Goal: Transaction & Acquisition: Purchase product/service

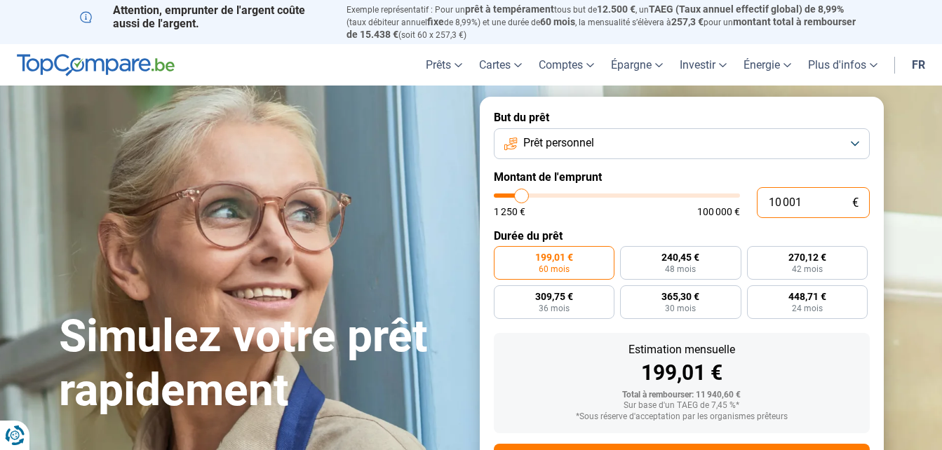
drag, startPoint x: 801, startPoint y: 200, endPoint x: 726, endPoint y: 193, distance: 75.3
click at [726, 193] on div "10 001 € 1 250 € 100 000 €" at bounding box center [682, 202] width 376 height 31
type input "10000"
radio input "true"
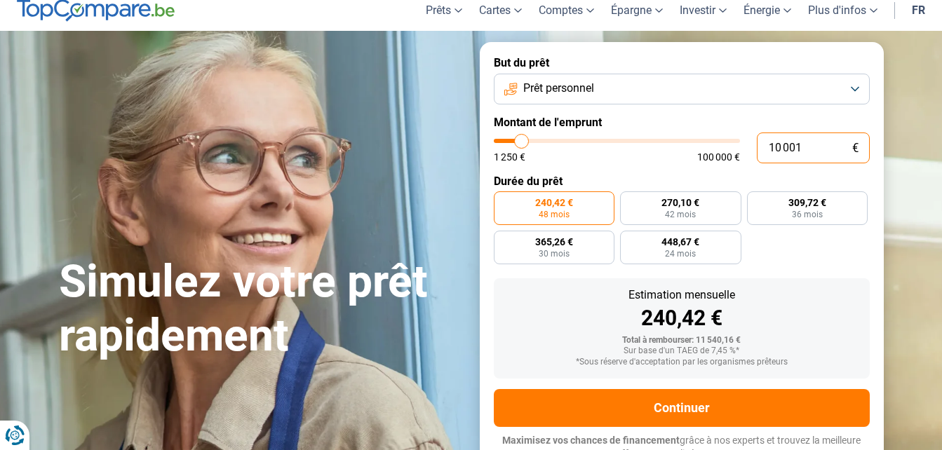
scroll to position [65, 0]
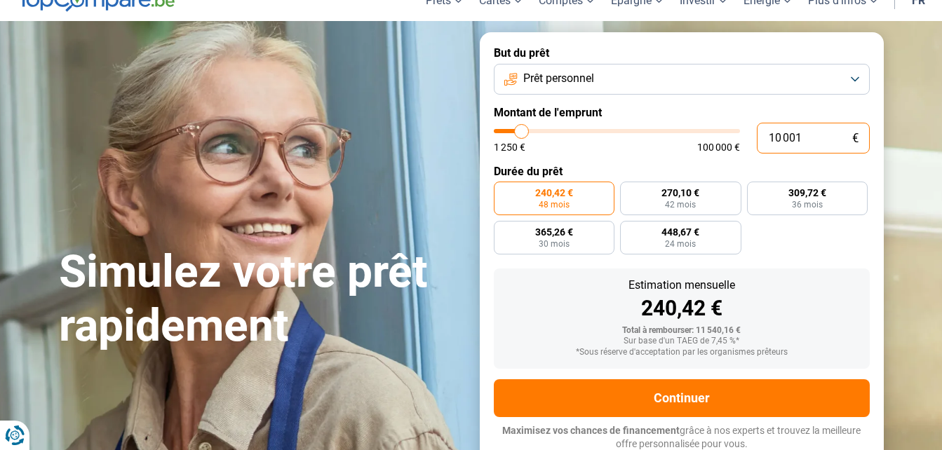
type input "7"
type input "1250"
type input "75"
type input "1250"
type input "750"
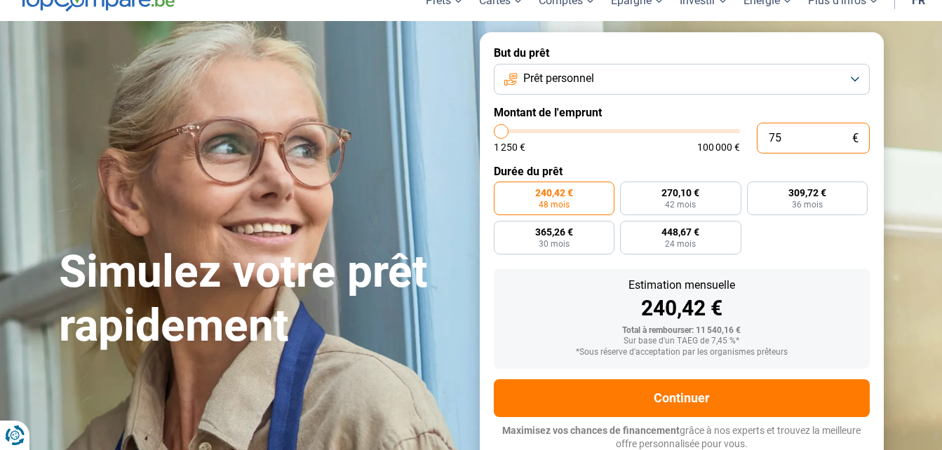
type input "1250"
type input "7 500"
type input "7500"
radio input "true"
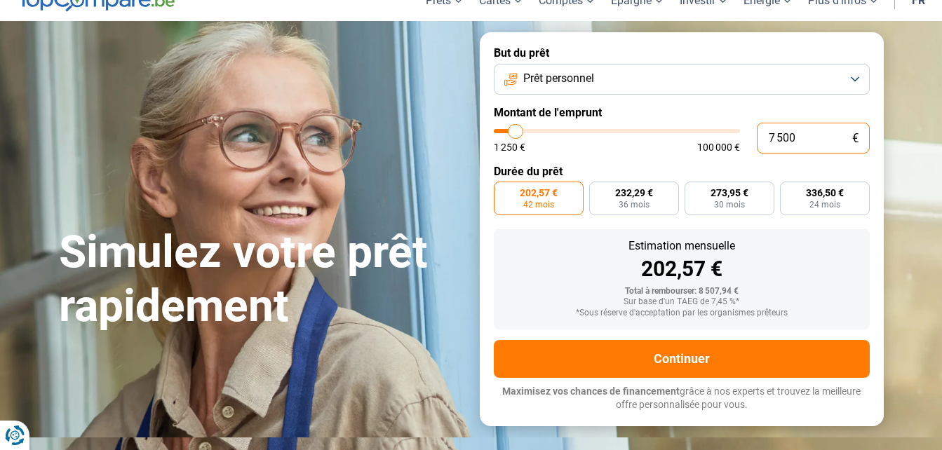
scroll to position [25, 0]
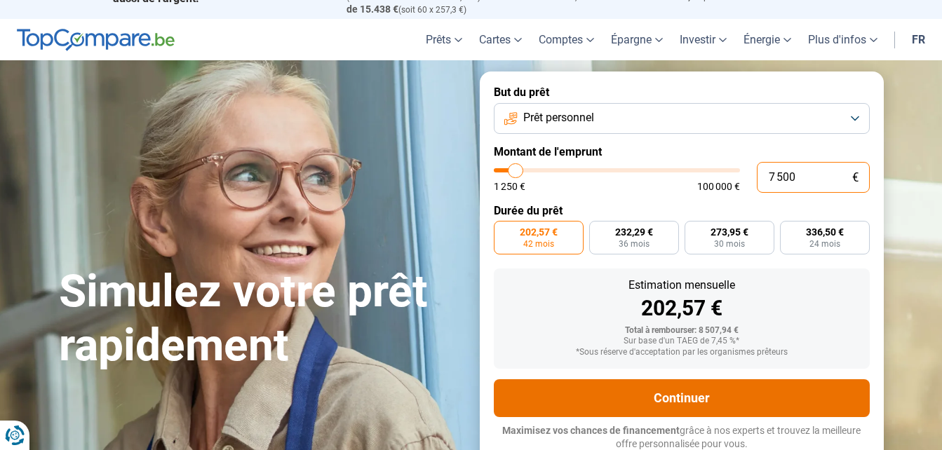
type input "7 500"
click at [667, 397] on button "Continuer" at bounding box center [682, 398] width 376 height 38
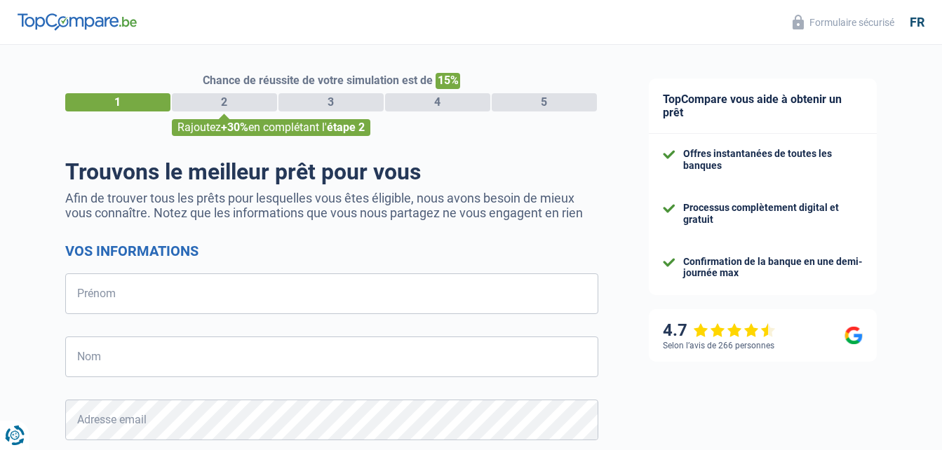
select select "32"
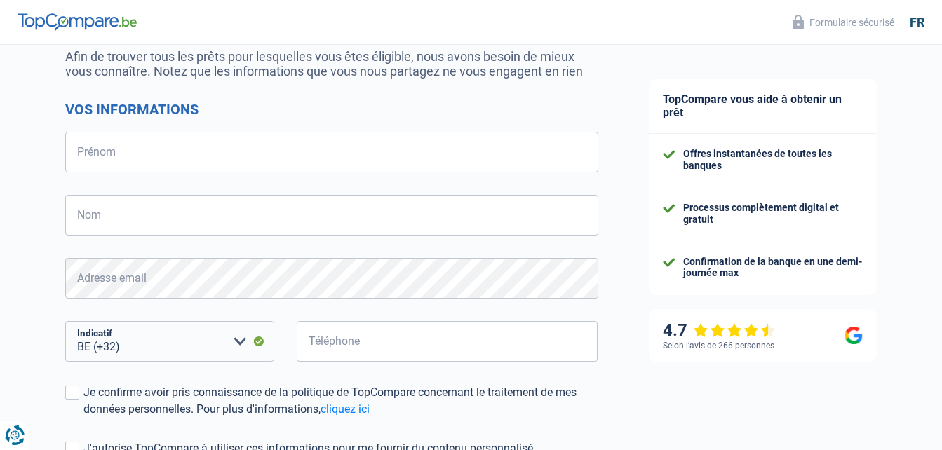
scroll to position [311, 0]
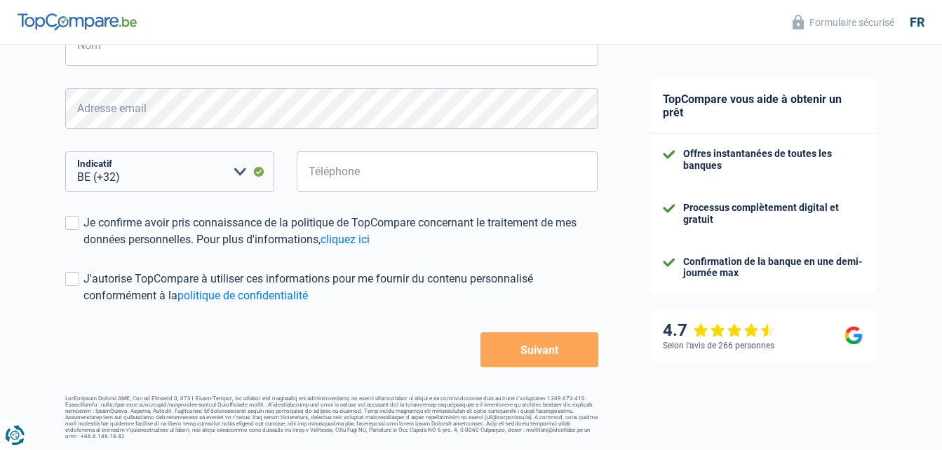
click at [514, 349] on button "Suivant" at bounding box center [538, 349] width 117 height 35
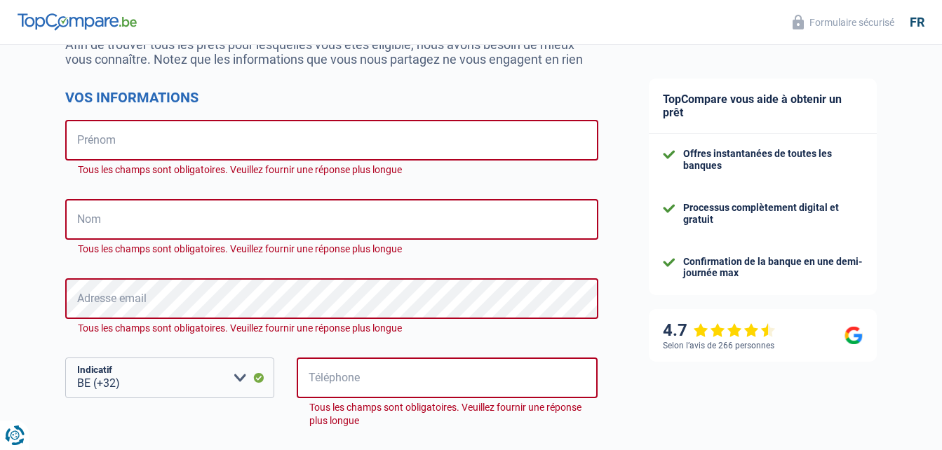
scroll to position [157, 0]
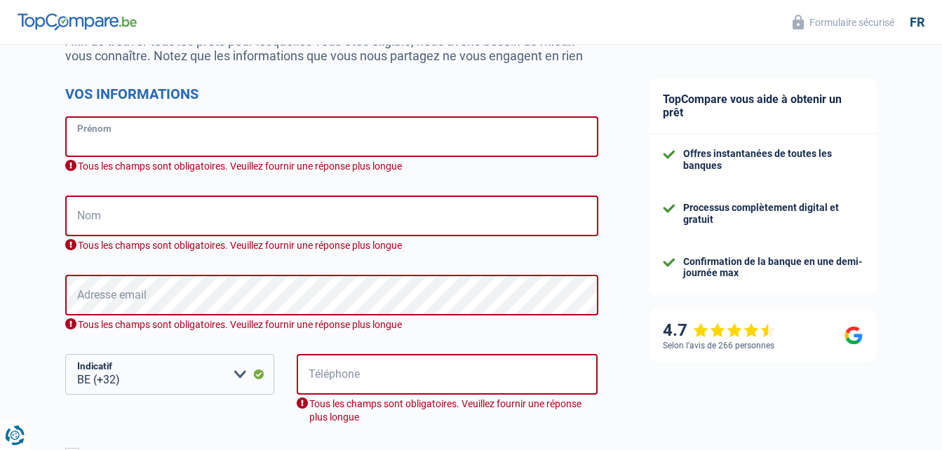
click at [118, 135] on input "Prénom" at bounding box center [331, 136] width 533 height 41
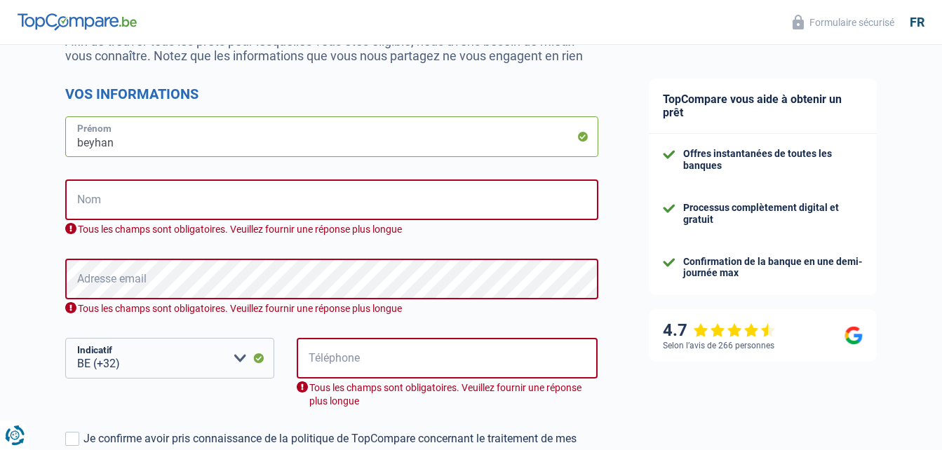
type input "beyhan"
click at [126, 202] on input "Nom" at bounding box center [331, 199] width 533 height 41
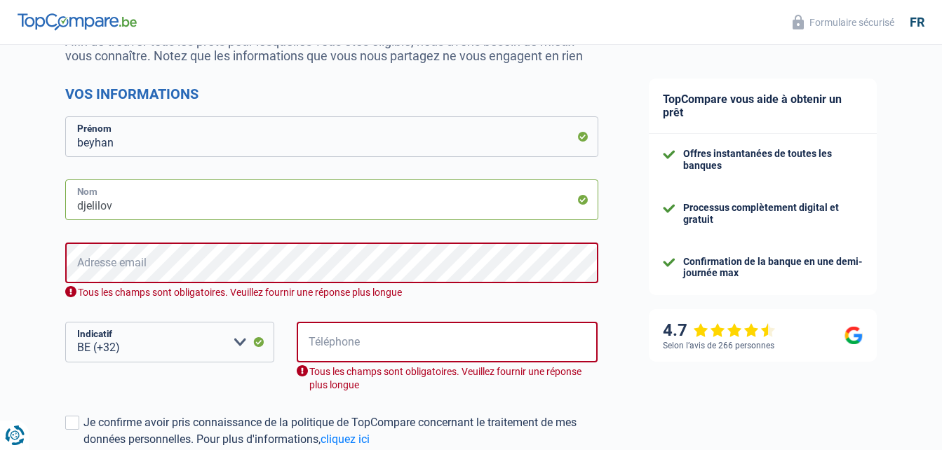
type input "djelilov"
